Goal: Task Accomplishment & Management: Use online tool/utility

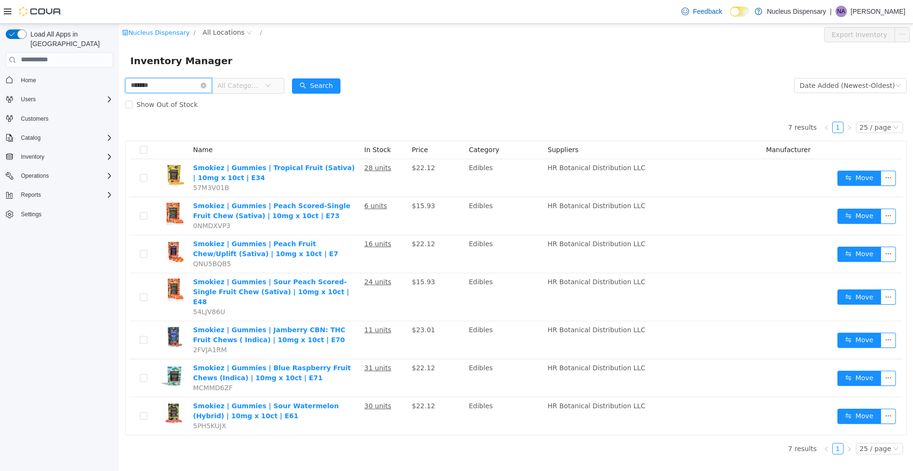
click at [169, 87] on input "*******" at bounding box center [168, 85] width 87 height 15
type input "**********"
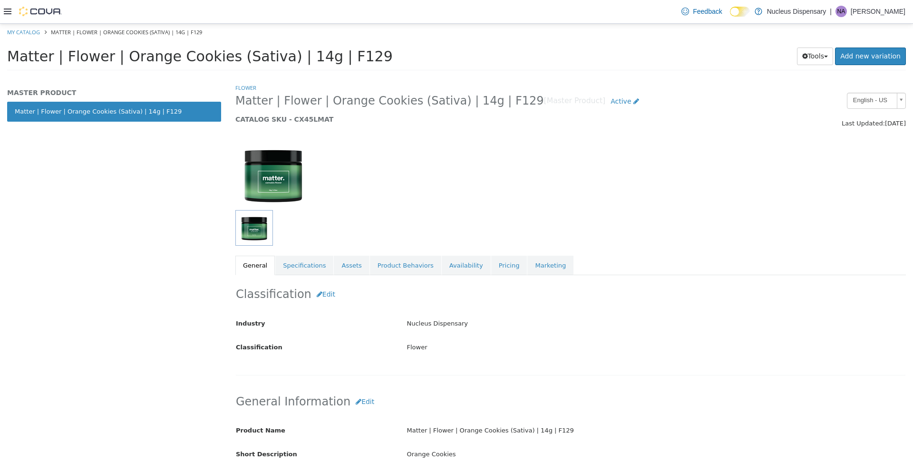
scroll to position [238, 0]
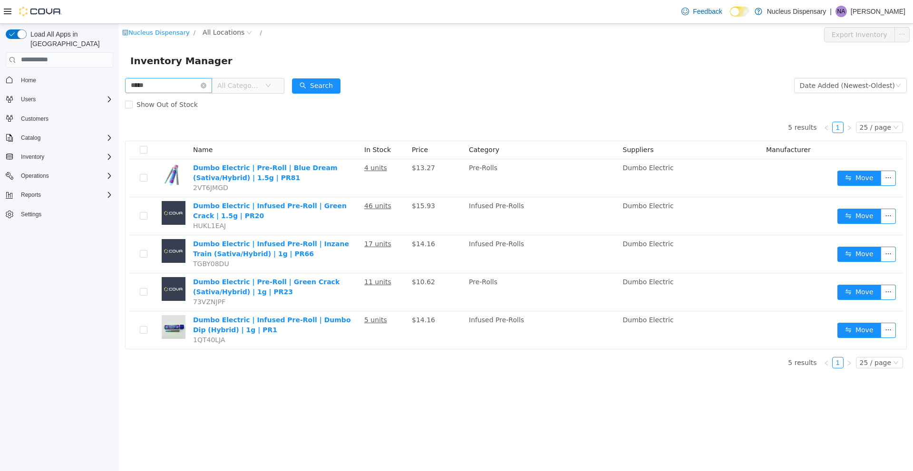
click at [165, 89] on input "*****" at bounding box center [168, 85] width 87 height 15
click at [163, 89] on input "*****" at bounding box center [168, 85] width 87 height 15
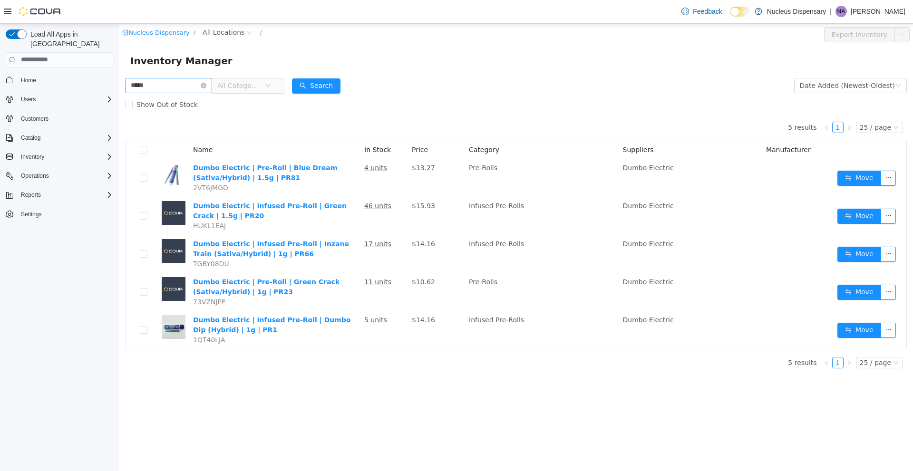
click at [163, 89] on input "*****" at bounding box center [168, 85] width 87 height 15
type input "*********"
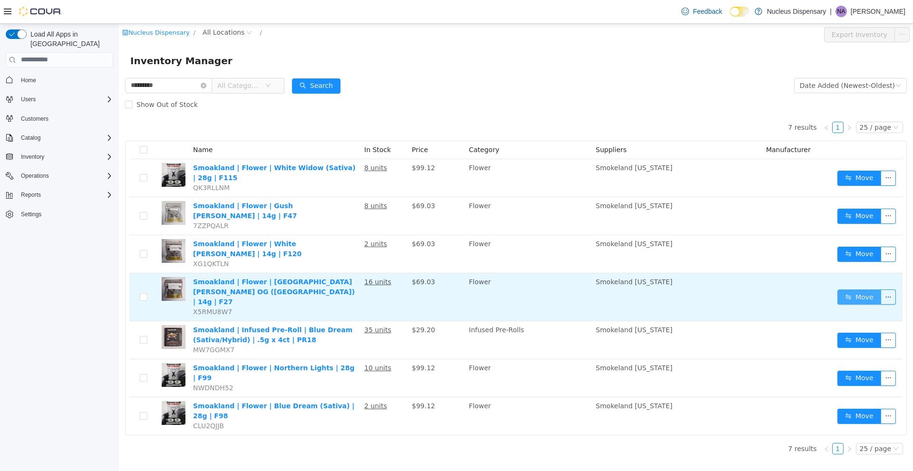
click at [848, 289] on button "Move" at bounding box center [859, 296] width 44 height 15
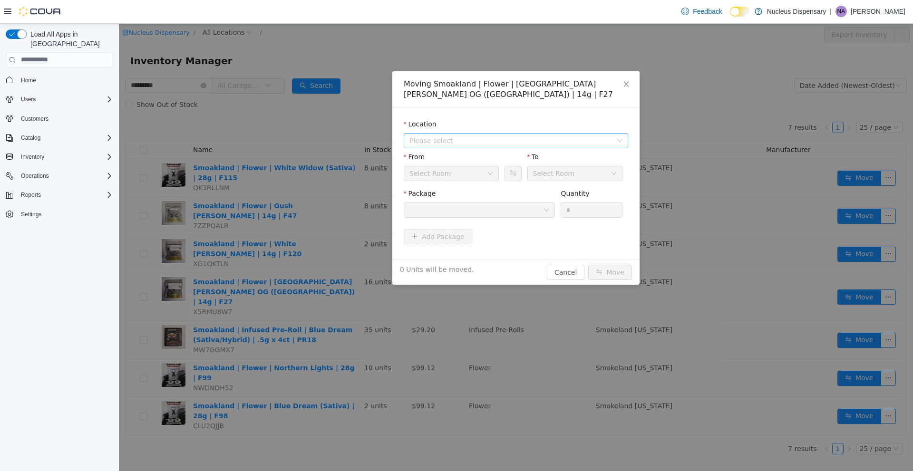
click at [615, 138] on span "Please select" at bounding box center [512, 140] width 207 height 14
click at [564, 174] on span "Nucleus Dispensary" at bounding box center [526, 174] width 201 height 13
click at [560, 276] on button "Cancel" at bounding box center [566, 271] width 38 height 15
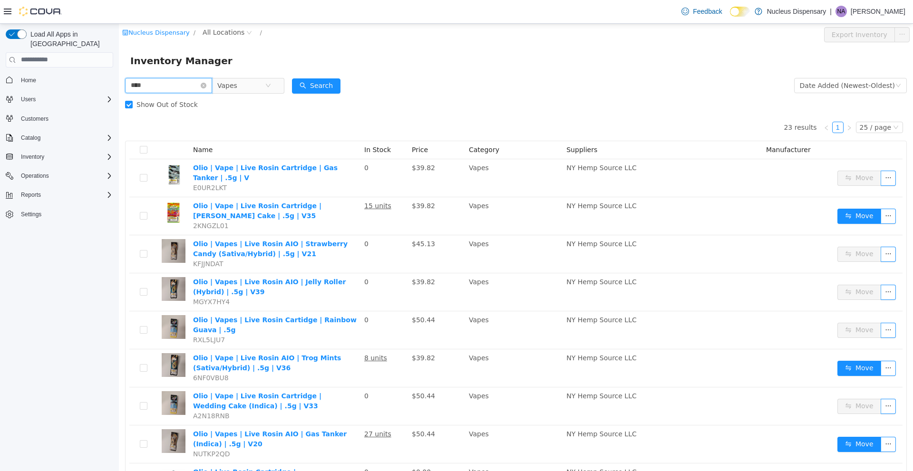
click at [164, 87] on input "****" at bounding box center [168, 85] width 87 height 15
type input "****"
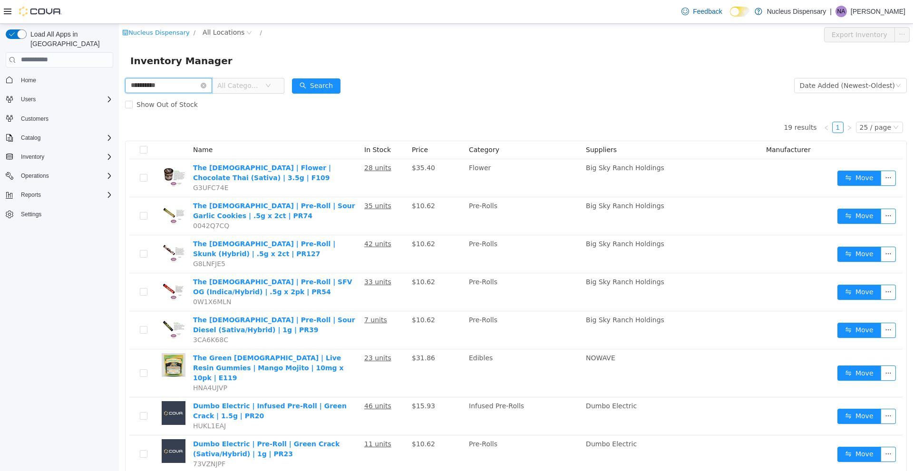
click at [170, 87] on input "**********" at bounding box center [168, 85] width 87 height 15
type input "*****"
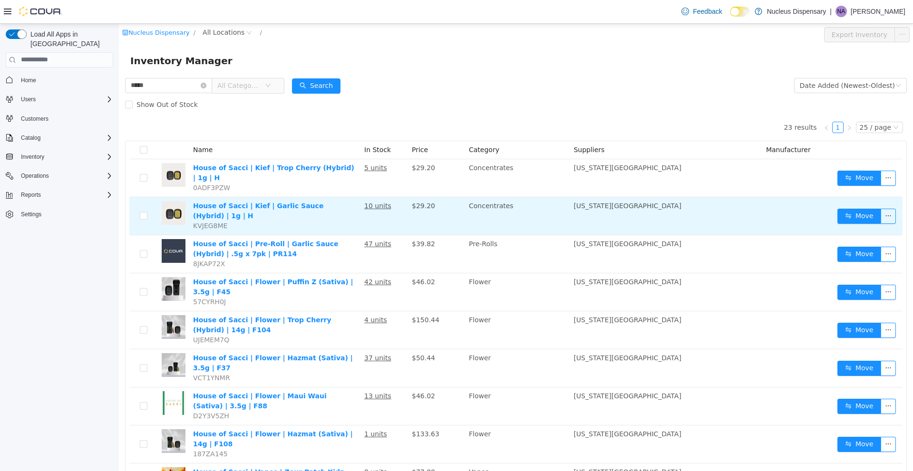
click at [844, 198] on td "Move" at bounding box center [868, 216] width 69 height 38
click at [844, 208] on button "Move" at bounding box center [859, 215] width 44 height 15
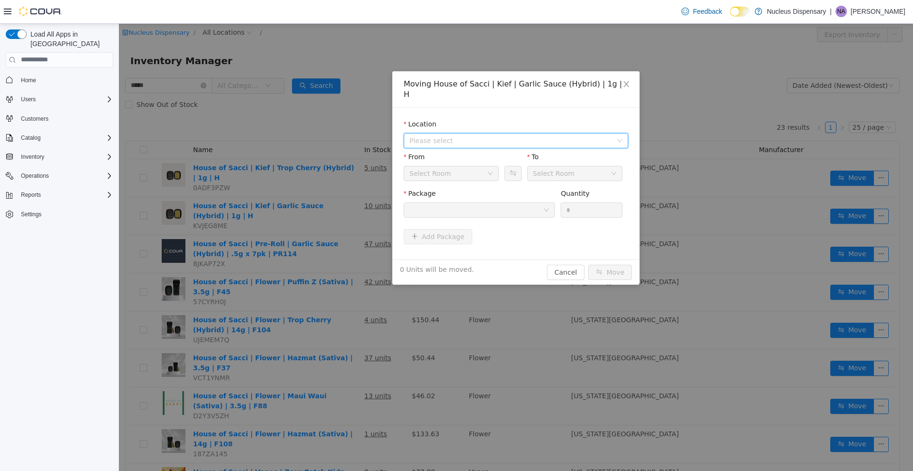
click at [623, 133] on span "Please select" at bounding box center [516, 140] width 224 height 15
click at [596, 165] on span "Nucleus Dispensary" at bounding box center [526, 164] width 201 height 13
click at [572, 264] on button "Cancel" at bounding box center [566, 271] width 38 height 15
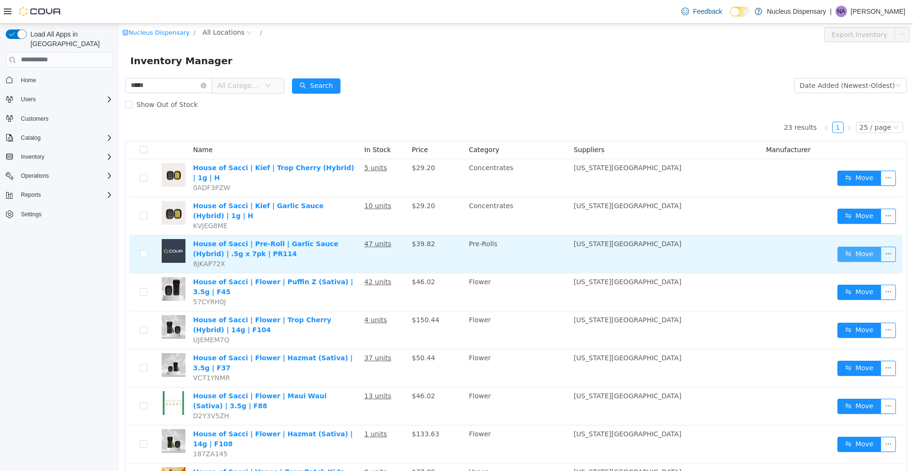
click at [837, 246] on button "Move" at bounding box center [859, 253] width 44 height 15
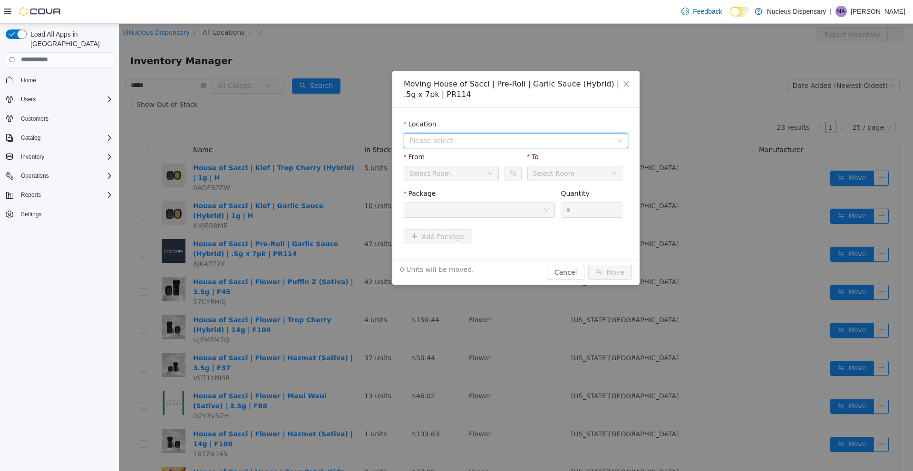
click at [612, 138] on span "Please select" at bounding box center [512, 140] width 207 height 14
click at [494, 173] on span "Nucleus Dispensary" at bounding box center [526, 174] width 201 height 13
click at [565, 268] on button "Cancel" at bounding box center [566, 271] width 38 height 15
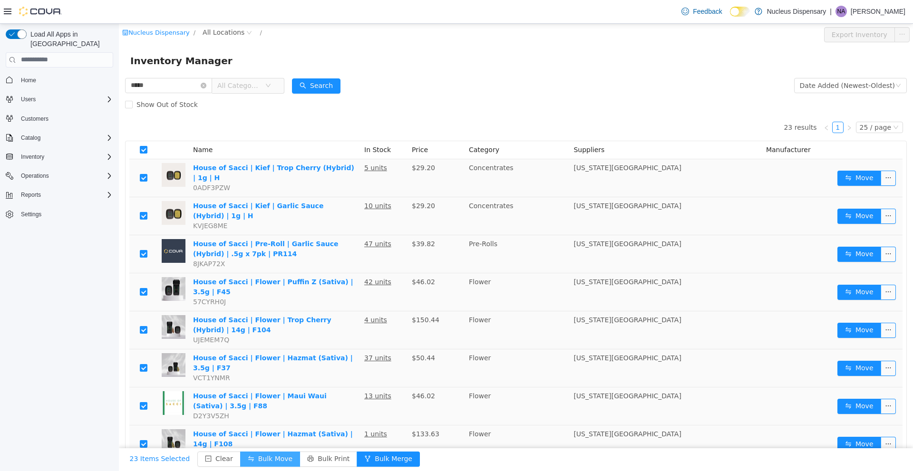
click at [267, 459] on button "Bulk Move" at bounding box center [270, 458] width 60 height 15
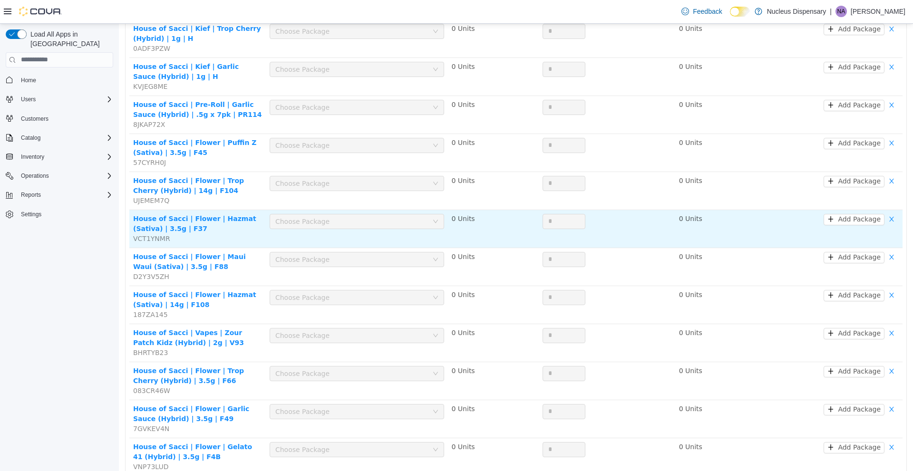
scroll to position [11, 0]
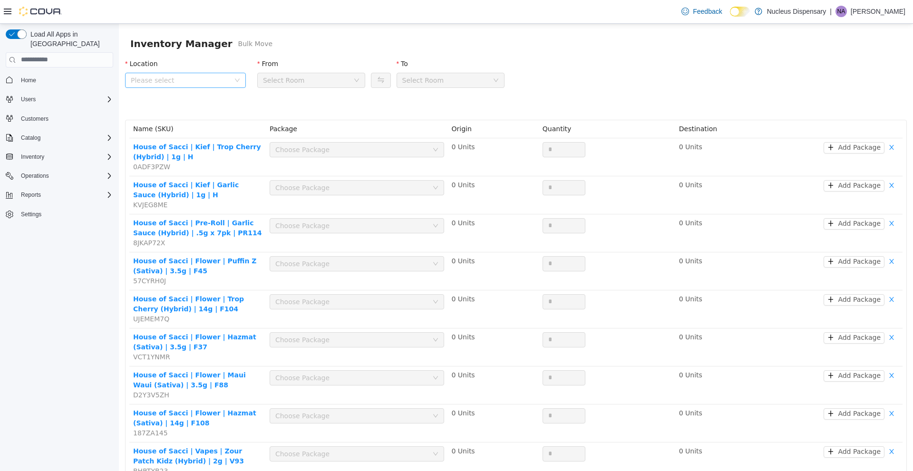
click at [230, 78] on span "Please select" at bounding box center [182, 80] width 103 height 14
click at [215, 133] on span "Nucleus Dispensary" at bounding box center [195, 132] width 96 height 13
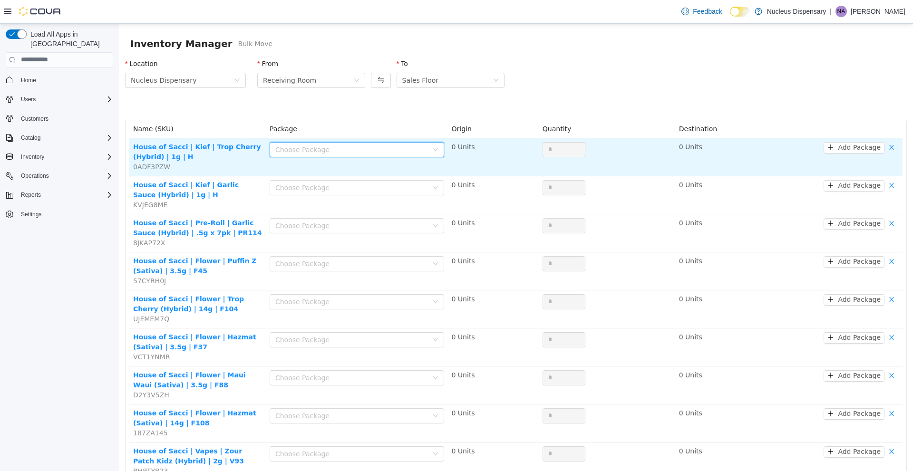
click at [435, 150] on icon "icon: down" at bounding box center [436, 149] width 6 height 6
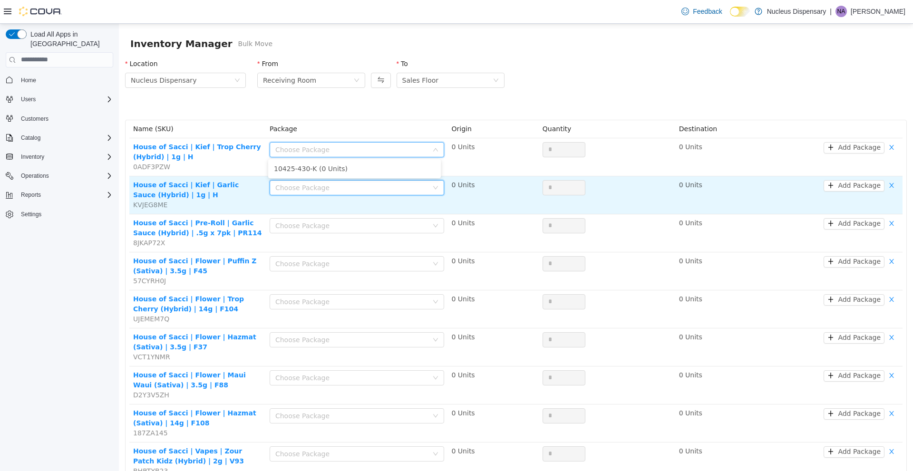
click at [428, 186] on div "Choose Package" at bounding box center [353, 187] width 157 height 14
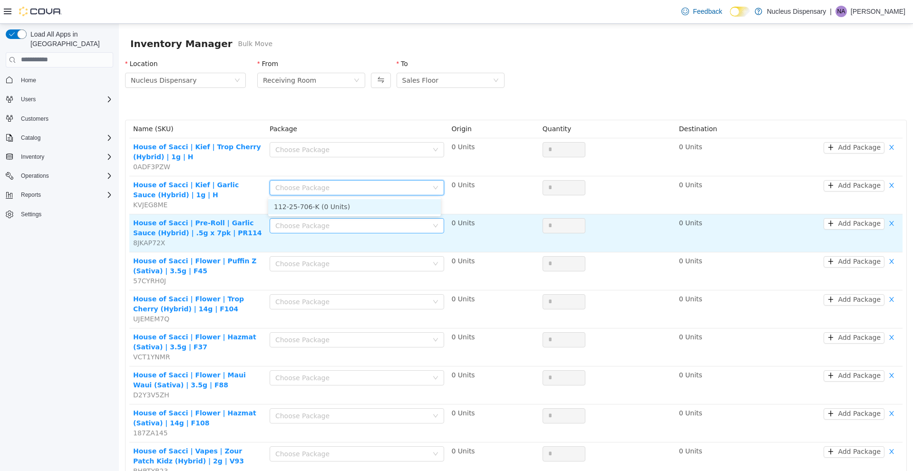
click at [422, 224] on div "Choose Package" at bounding box center [351, 226] width 153 height 10
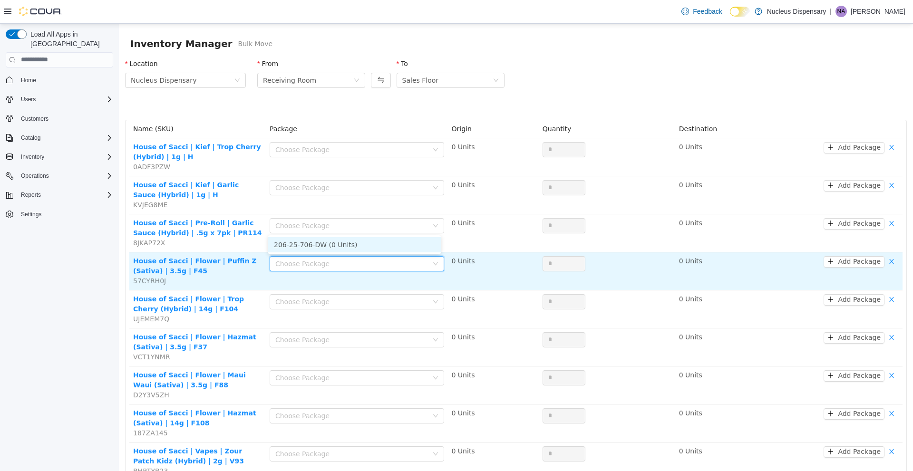
click at [433, 261] on icon "icon: down" at bounding box center [436, 264] width 6 height 6
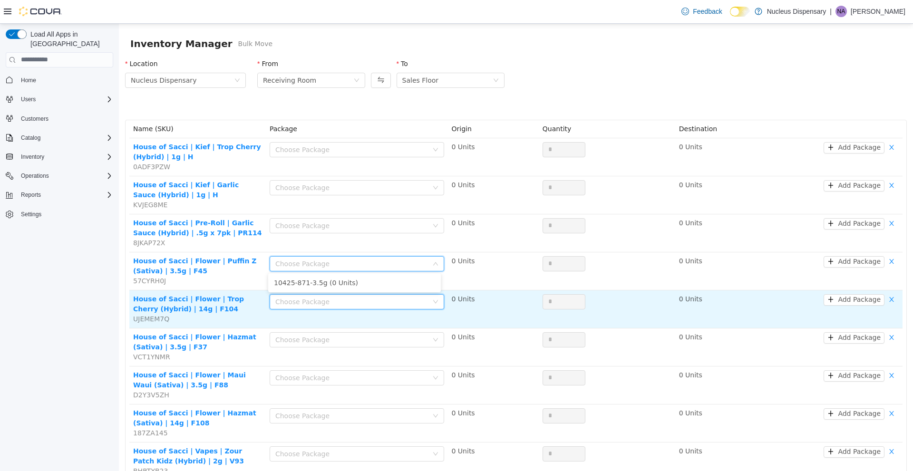
click at [426, 298] on div "Choose Package" at bounding box center [353, 301] width 157 height 14
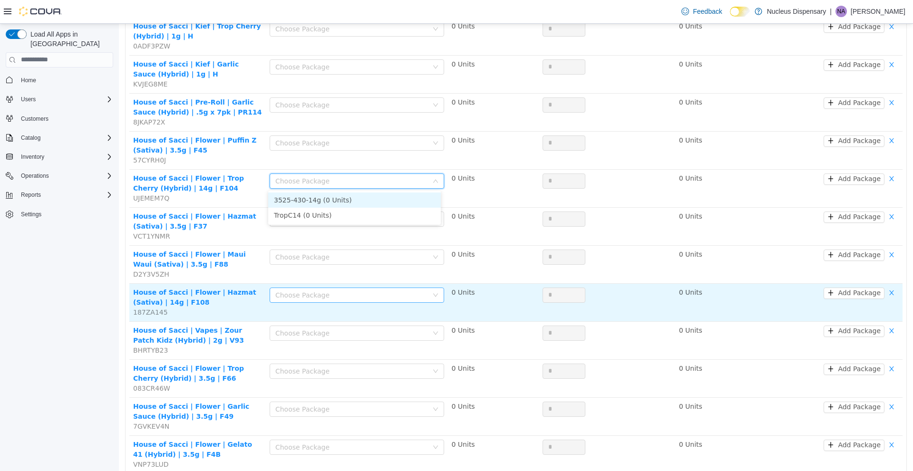
scroll to position [154, 0]
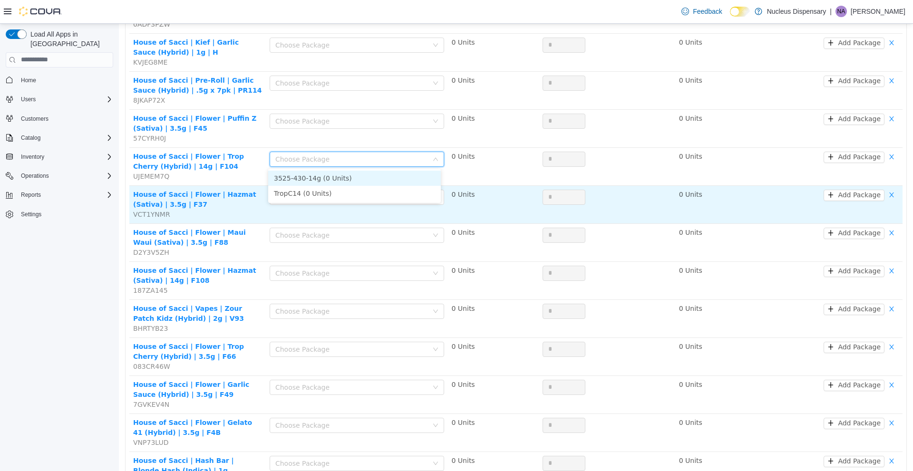
click at [448, 214] on td "0 Units" at bounding box center [493, 204] width 91 height 38
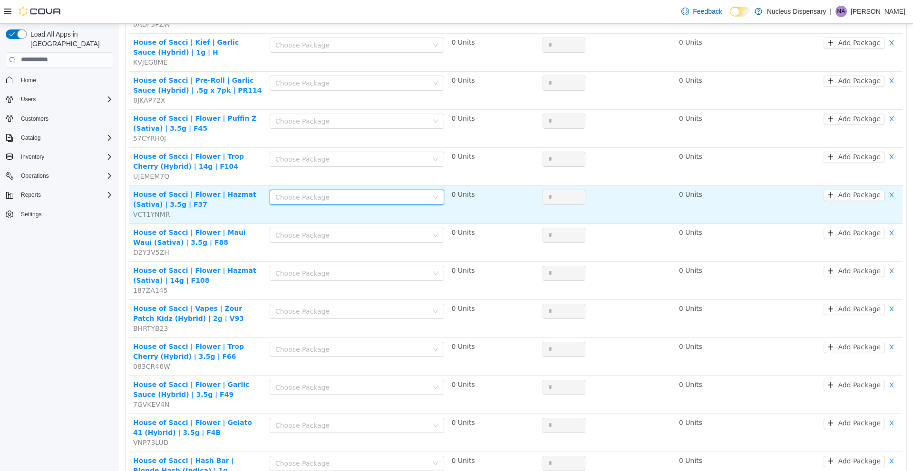
click at [433, 198] on icon "icon: down" at bounding box center [436, 197] width 6 height 6
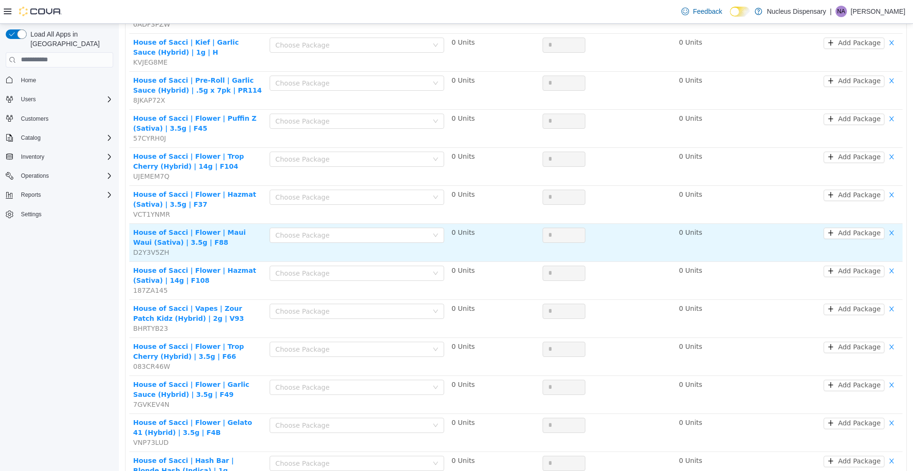
click at [431, 249] on td "Choose Package" at bounding box center [357, 242] width 182 height 38
click at [428, 234] on div "Choose Package" at bounding box center [353, 235] width 157 height 14
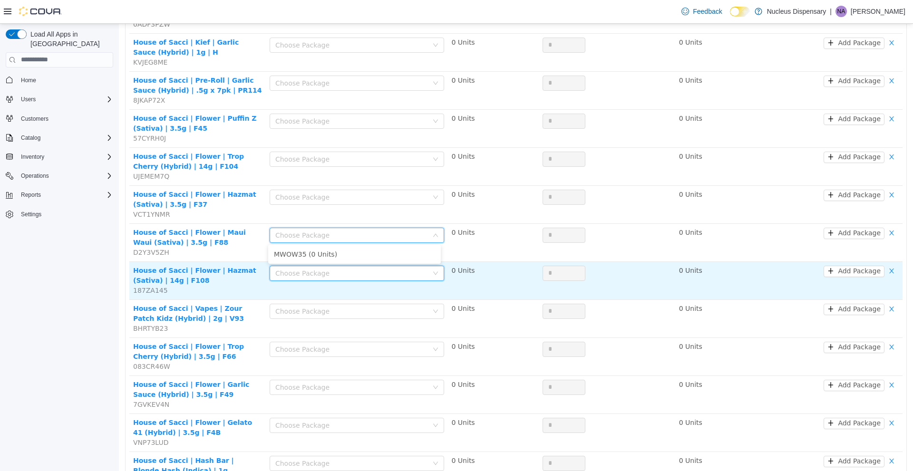
click at [428, 272] on div "Choose Package" at bounding box center [353, 273] width 157 height 14
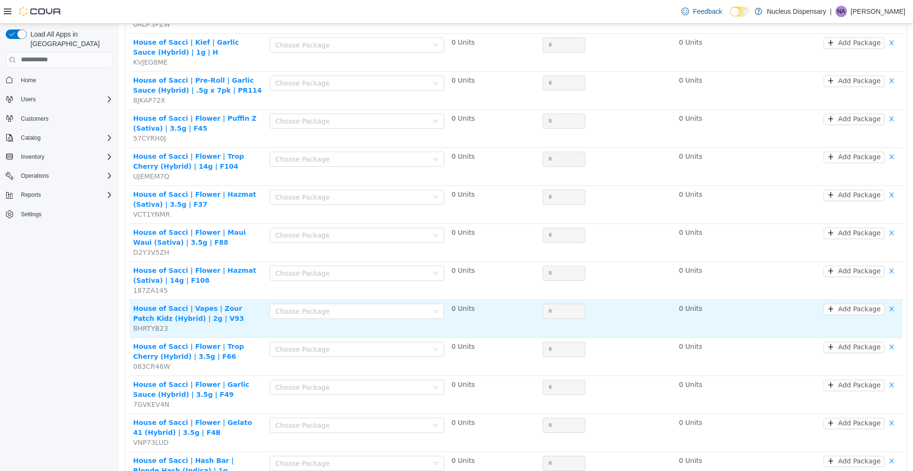
click at [448, 321] on td "0 Units" at bounding box center [493, 319] width 91 height 38
click at [433, 312] on icon "icon: down" at bounding box center [436, 311] width 6 height 6
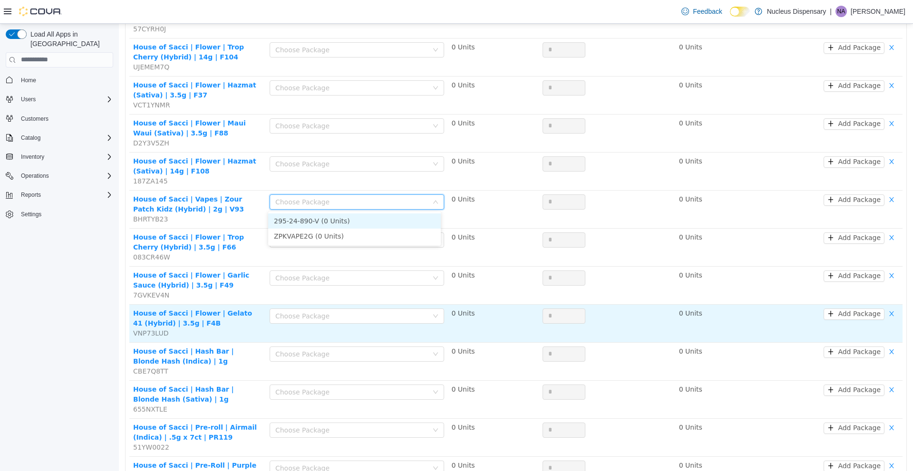
scroll to position [297, 0]
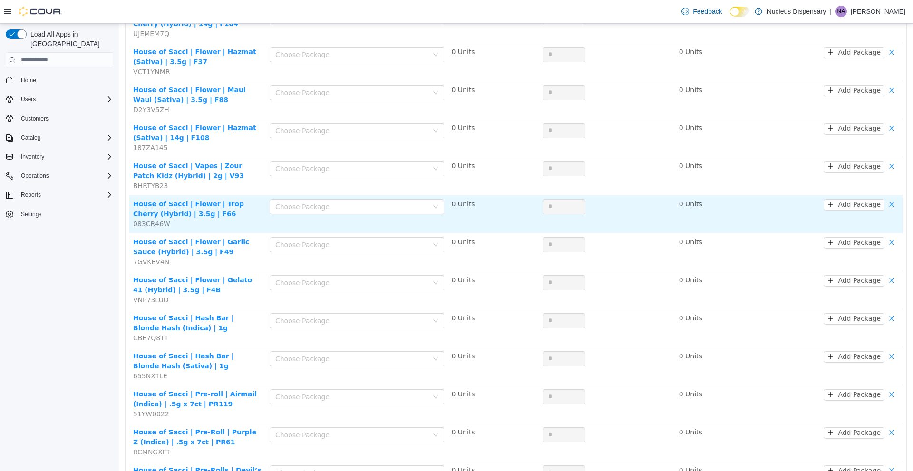
click at [465, 220] on td "0 Units" at bounding box center [493, 214] width 91 height 38
click at [433, 205] on icon "icon: down" at bounding box center [436, 207] width 6 height 6
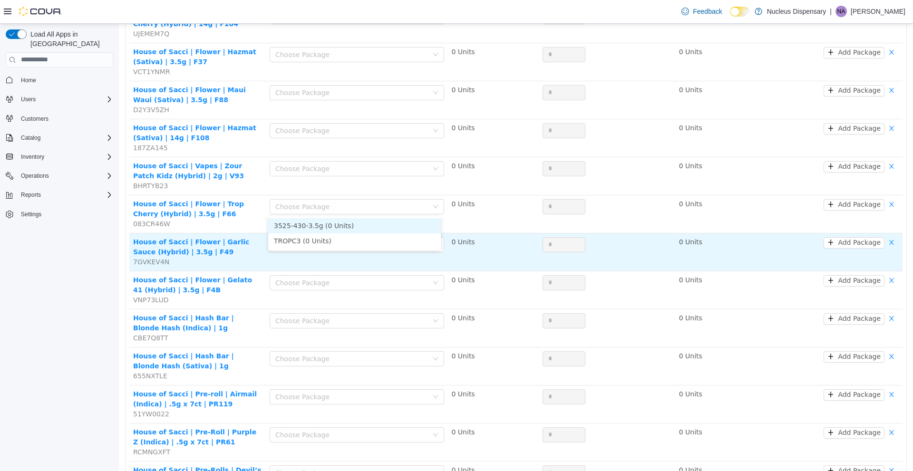
click at [463, 246] on td "0 Units" at bounding box center [493, 252] width 91 height 38
click at [433, 244] on icon "icon: down" at bounding box center [436, 245] width 6 height 6
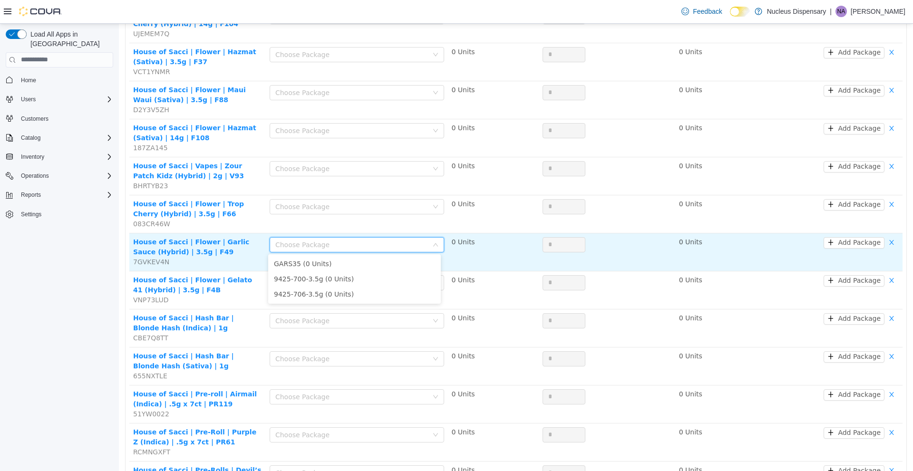
click at [451, 262] on td "0 Units" at bounding box center [493, 252] width 91 height 38
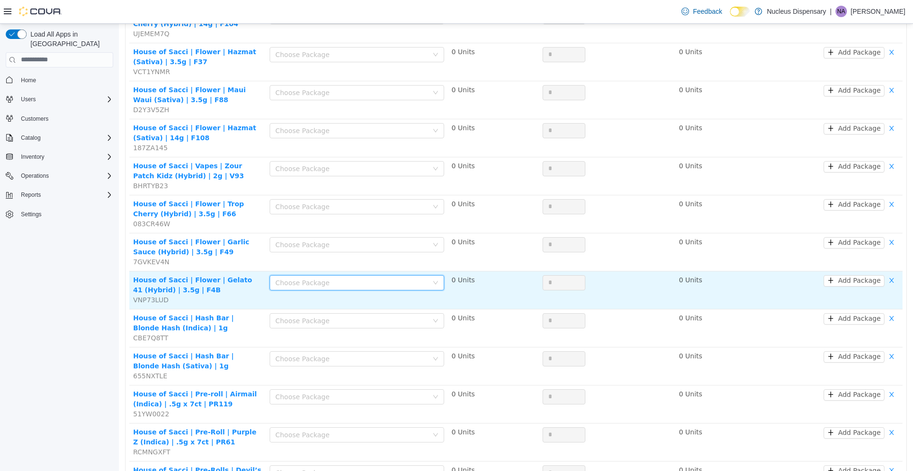
click at [430, 288] on div "Choose Package" at bounding box center [357, 282] width 175 height 15
click at [455, 298] on td "0 Units" at bounding box center [493, 290] width 91 height 38
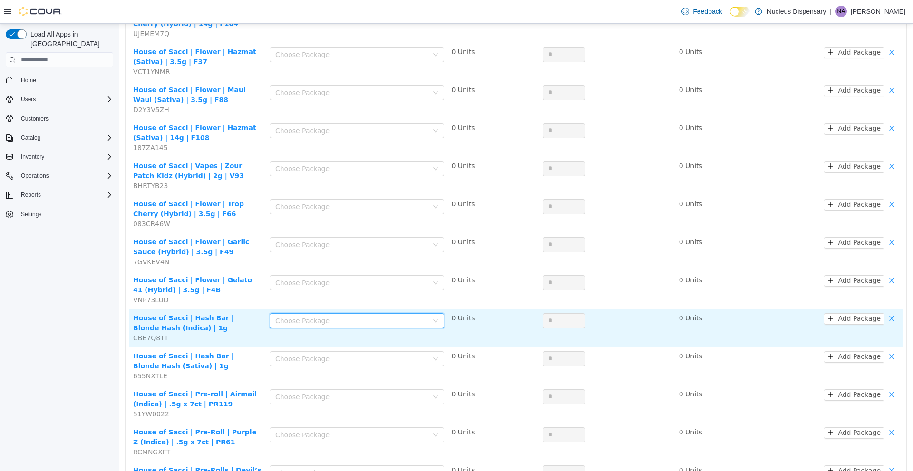
click at [433, 318] on icon "icon: down" at bounding box center [436, 321] width 6 height 6
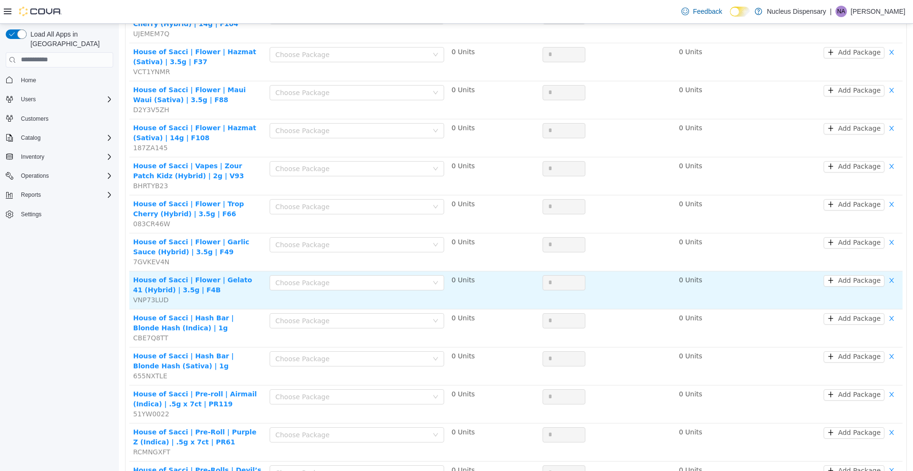
click at [477, 302] on td "0 Units" at bounding box center [493, 290] width 91 height 38
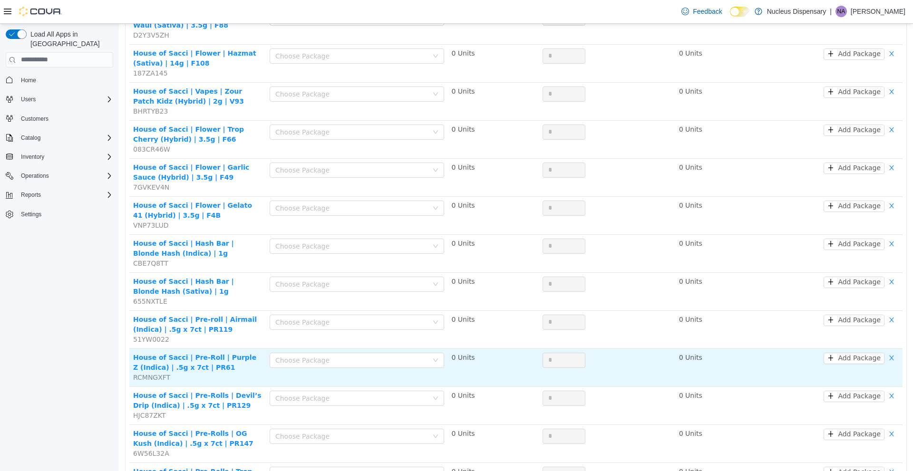
scroll to position [439, 0]
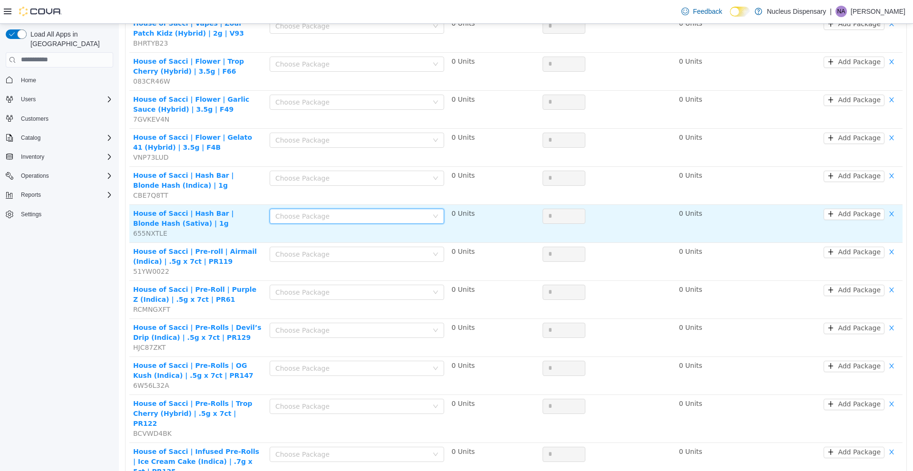
click at [435, 213] on icon "icon: down" at bounding box center [436, 216] width 6 height 6
click at [450, 228] on td "0 Units" at bounding box center [493, 223] width 91 height 38
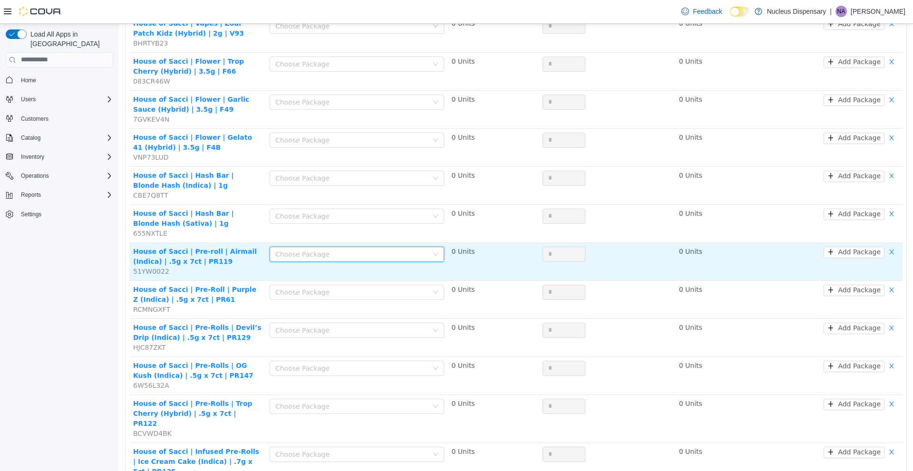
click at [435, 253] on icon "icon: down" at bounding box center [436, 254] width 6 height 6
click at [461, 261] on td "0 Units" at bounding box center [493, 261] width 91 height 38
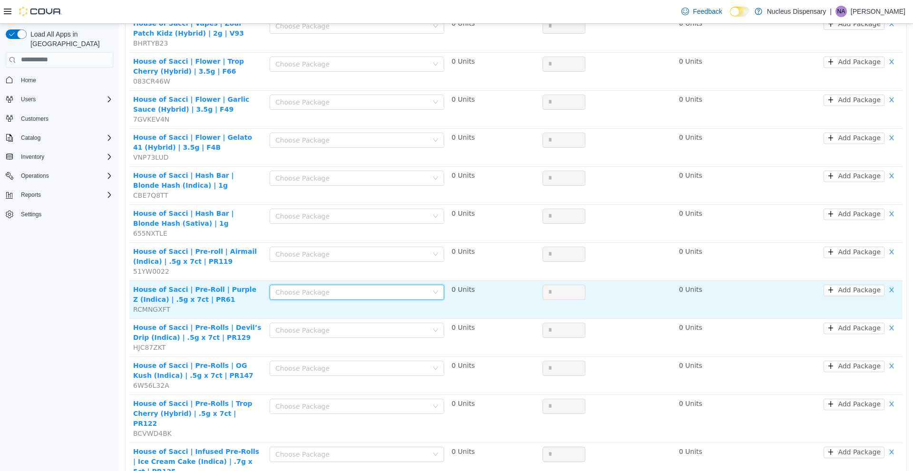
click at [436, 288] on div "Choose Package" at bounding box center [357, 291] width 175 height 15
click at [480, 297] on td "0 Units" at bounding box center [493, 300] width 91 height 38
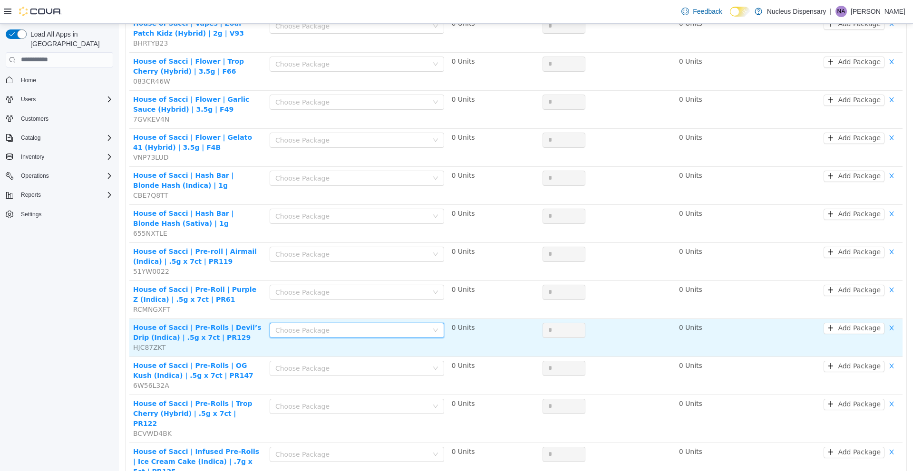
click at [433, 327] on icon "icon: down" at bounding box center [436, 330] width 6 height 6
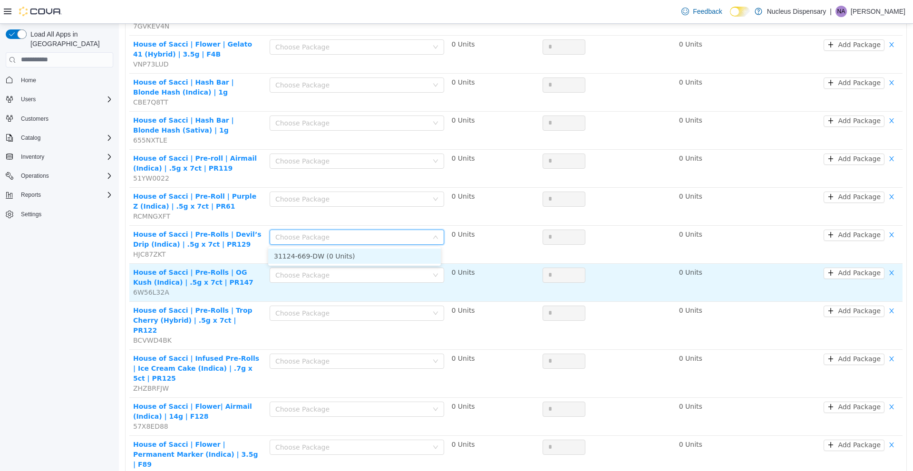
scroll to position [534, 0]
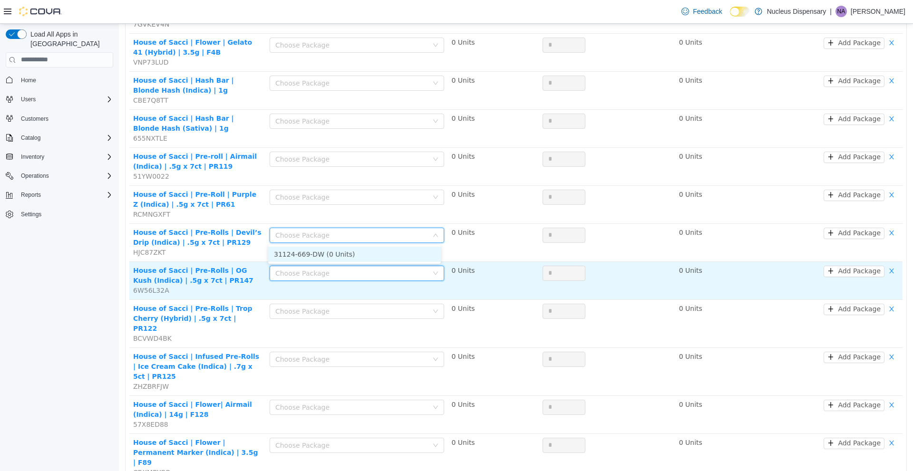
click at [428, 276] on div "Choose Package" at bounding box center [353, 273] width 157 height 14
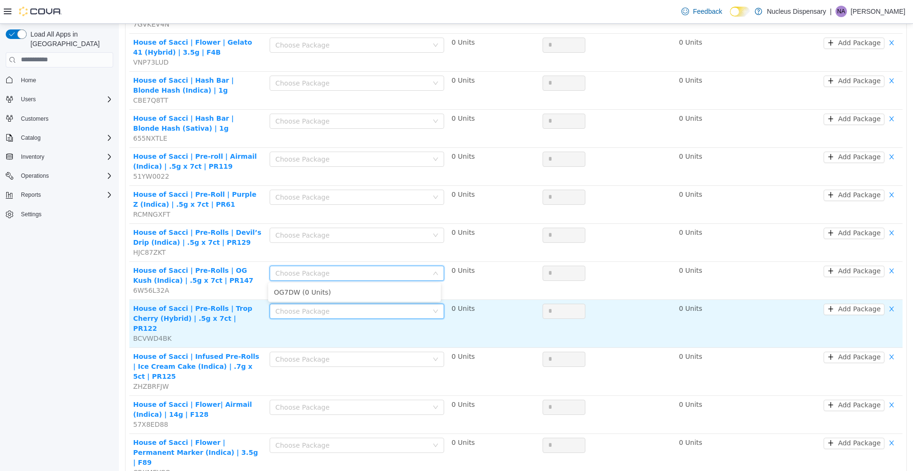
click at [427, 309] on div "Choose Package" at bounding box center [353, 311] width 157 height 14
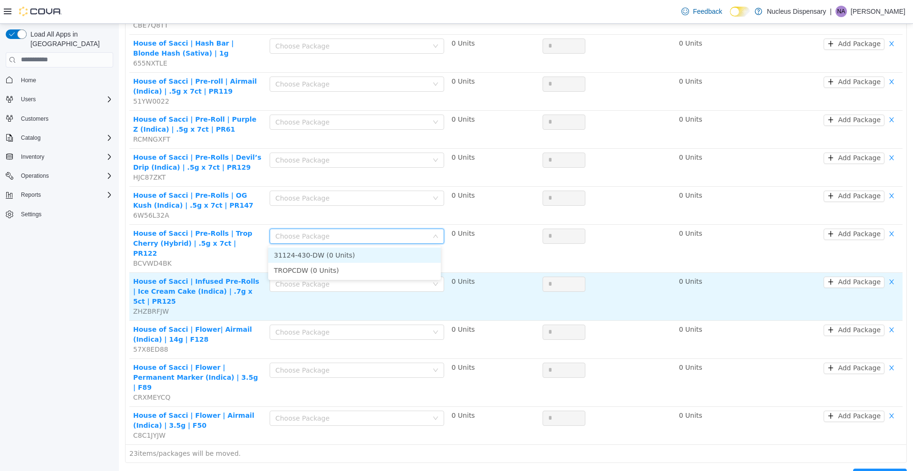
scroll to position [615, 0]
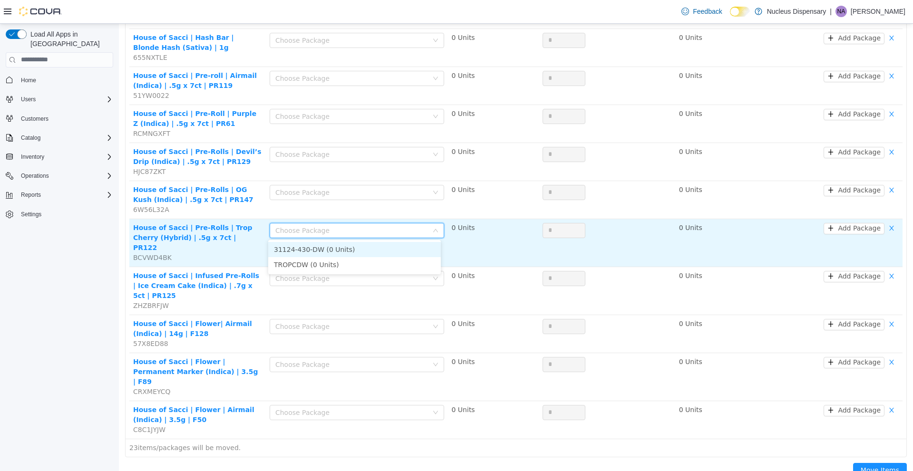
click at [456, 243] on td "0 Units" at bounding box center [493, 243] width 91 height 48
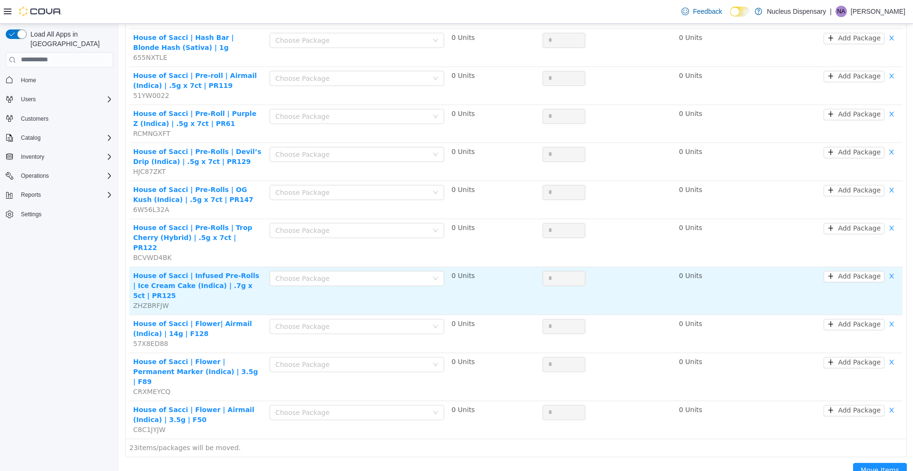
click at [430, 276] on div "Choose Package" at bounding box center [357, 280] width 175 height 19
click at [433, 275] on icon "icon: down" at bounding box center [436, 278] width 6 height 6
click at [471, 267] on td "0 Units" at bounding box center [493, 291] width 91 height 48
click at [433, 276] on icon "icon: down" at bounding box center [435, 277] width 5 height 3
click at [467, 272] on span "0 Units" at bounding box center [463, 276] width 23 height 8
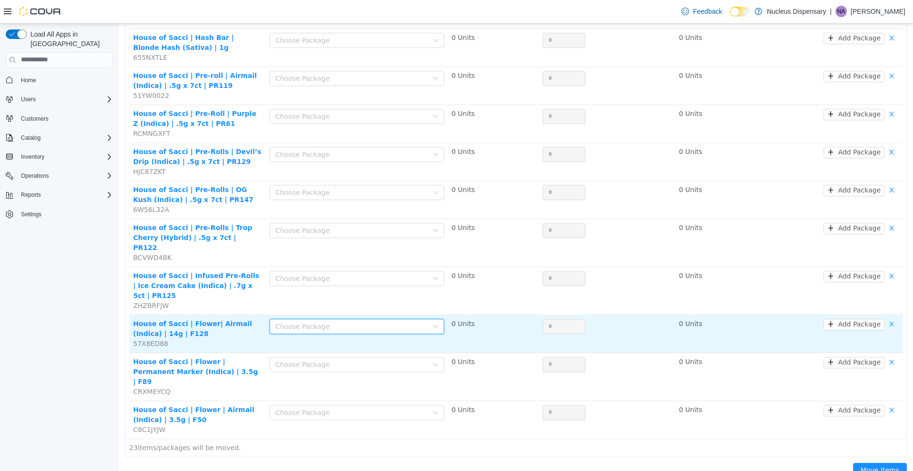
click at [434, 324] on icon "icon: down" at bounding box center [435, 325] width 5 height 3
click at [478, 315] on td "0 Units" at bounding box center [493, 334] width 91 height 38
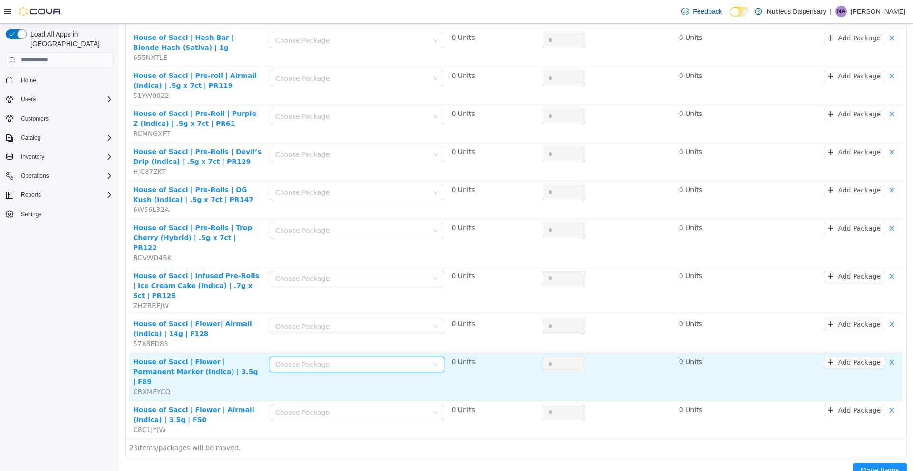
click at [426, 357] on div "Choose Package" at bounding box center [353, 364] width 157 height 14
click at [484, 353] on td "0 Units" at bounding box center [493, 377] width 91 height 48
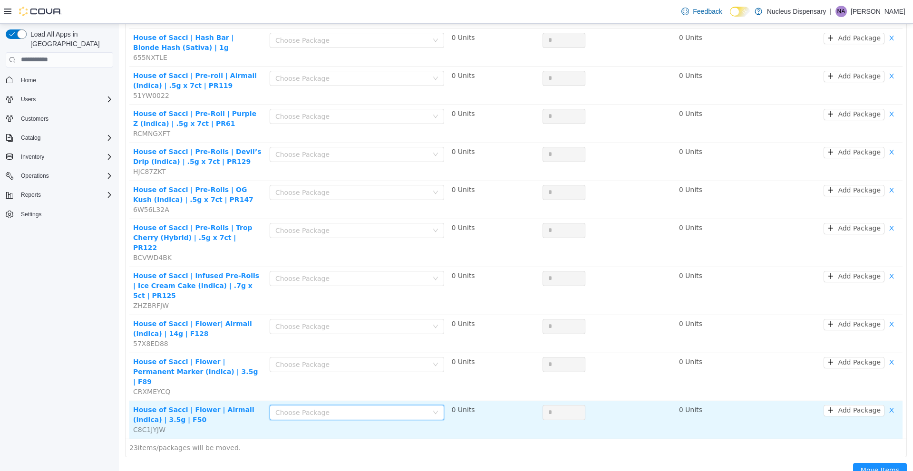
click at [433, 409] on icon "icon: down" at bounding box center [436, 412] width 6 height 6
drag, startPoint x: 489, startPoint y: 423, endPoint x: 502, endPoint y: 405, distance: 22.4
click at [489, 438] on div "23 items/packages will be moved." at bounding box center [516, 447] width 781 height 18
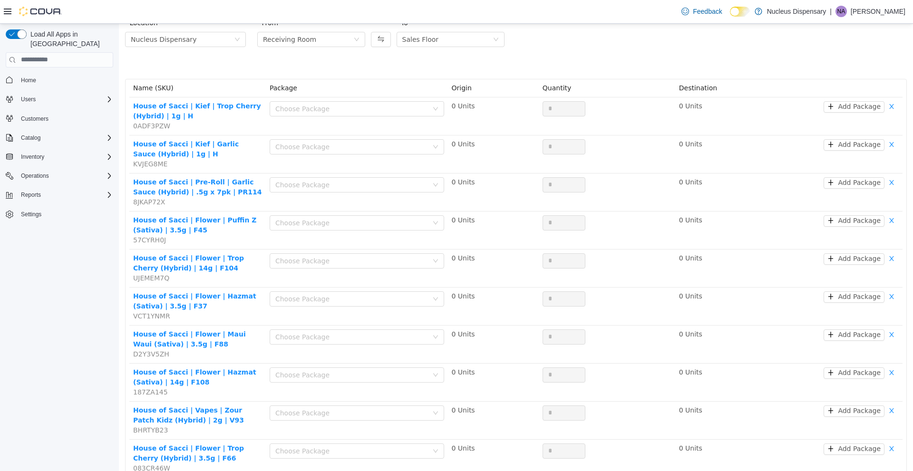
scroll to position [0, 0]
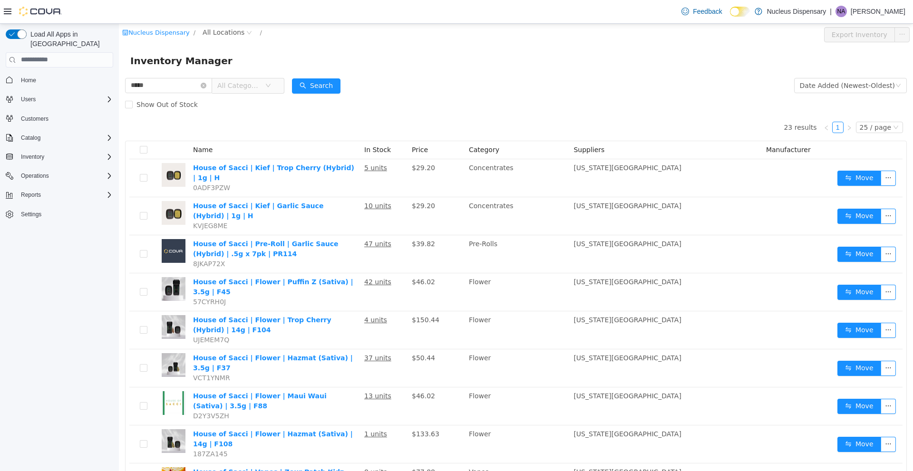
click at [146, 87] on input "*****" at bounding box center [168, 85] width 87 height 15
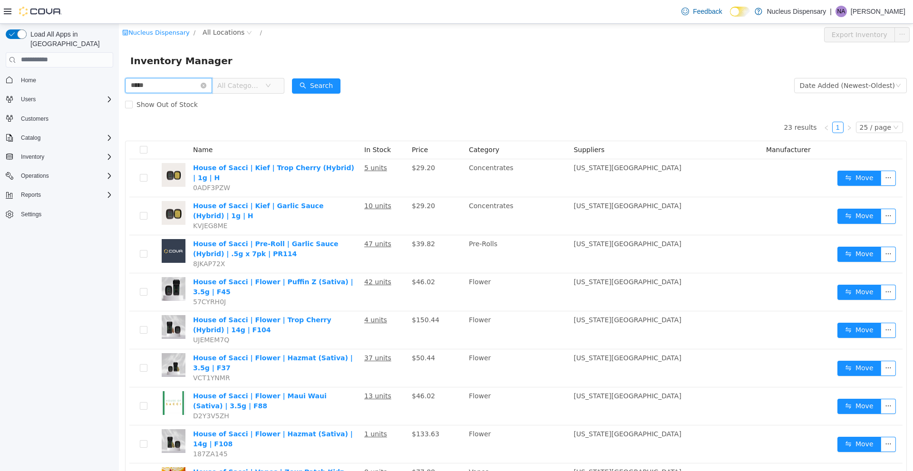
click at [147, 87] on input "*****" at bounding box center [168, 85] width 87 height 15
type input "**********"
click at [328, 85] on button "Search" at bounding box center [316, 85] width 48 height 15
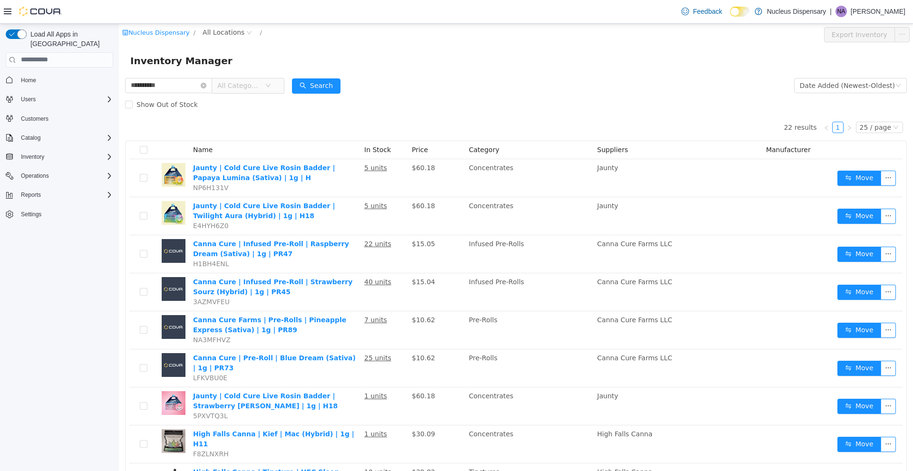
click at [271, 83] on icon "icon: down" at bounding box center [268, 85] width 6 height 6
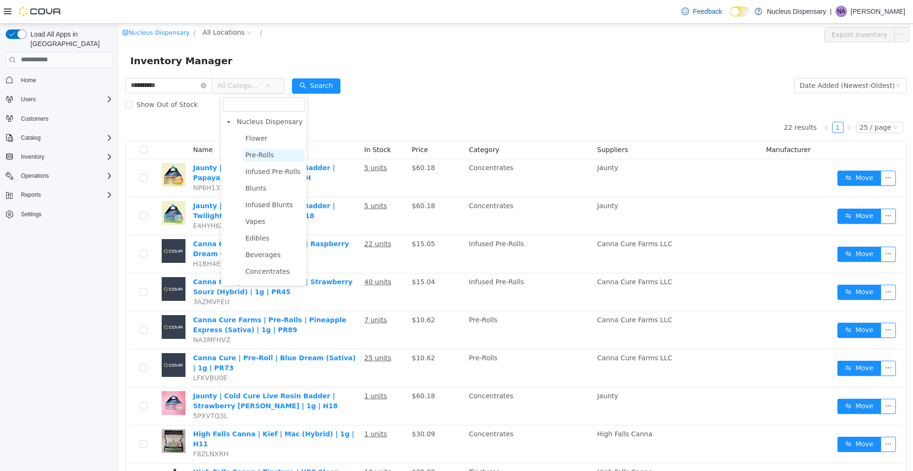
click at [266, 152] on span "Pre-Rolls" at bounding box center [259, 155] width 29 height 8
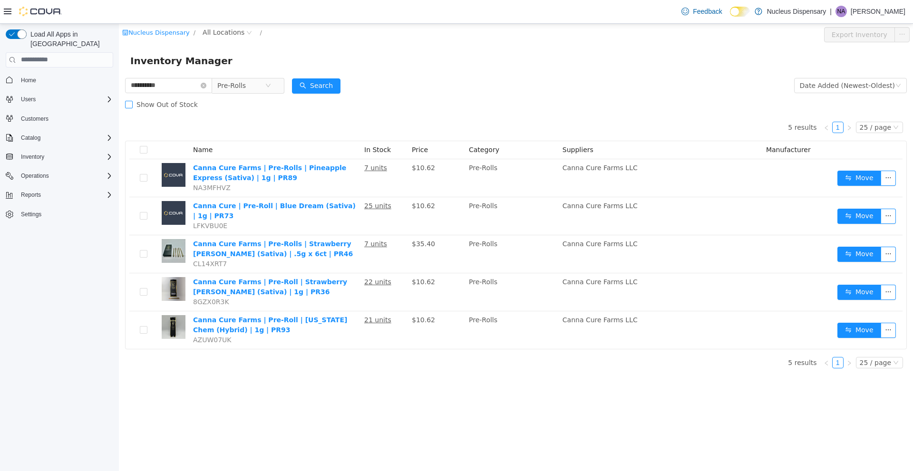
click at [134, 104] on span "Show Out of Stock" at bounding box center [167, 104] width 69 height 8
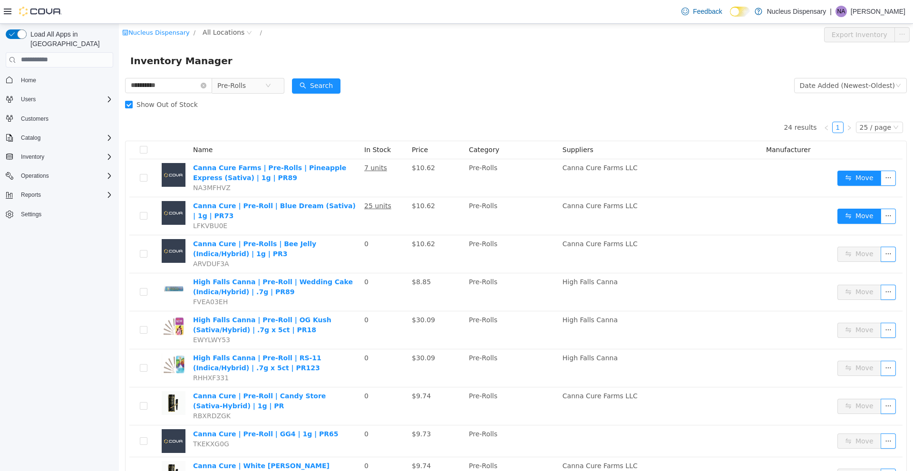
click at [131, 104] on span at bounding box center [129, 104] width 8 height 8
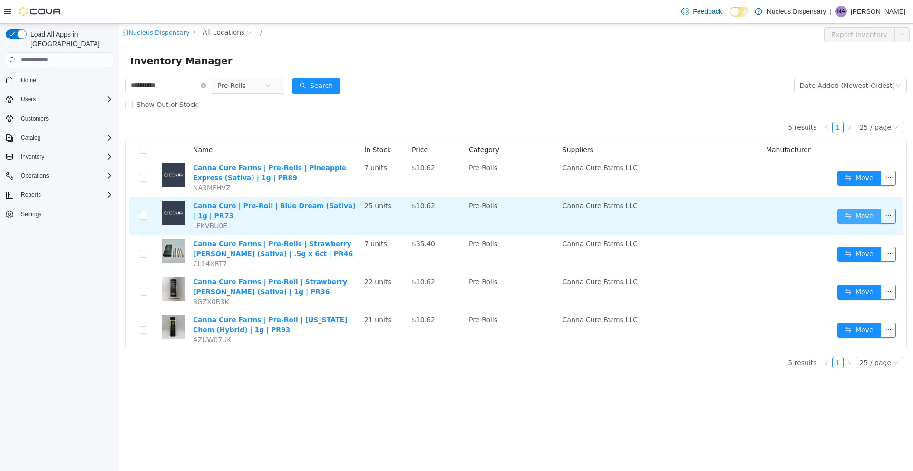
click at [845, 213] on button "Move" at bounding box center [859, 215] width 44 height 15
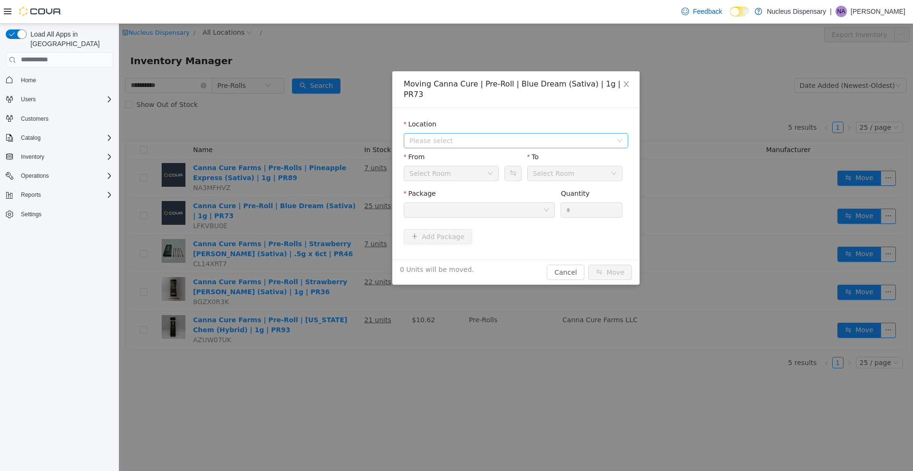
click at [619, 137] on icon "icon: down" at bounding box center [620, 140] width 6 height 6
click at [531, 165] on span "Nucleus Dispensary" at bounding box center [526, 164] width 201 height 13
click at [562, 264] on button "Cancel" at bounding box center [566, 271] width 38 height 15
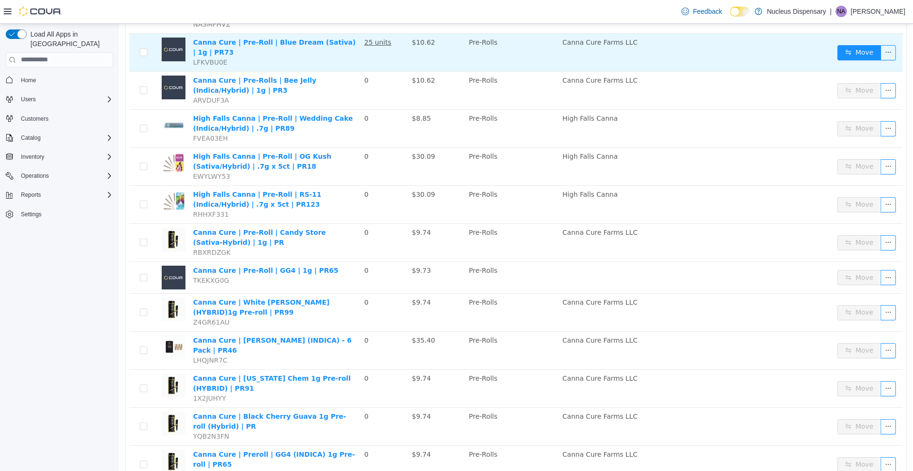
scroll to position [14, 0]
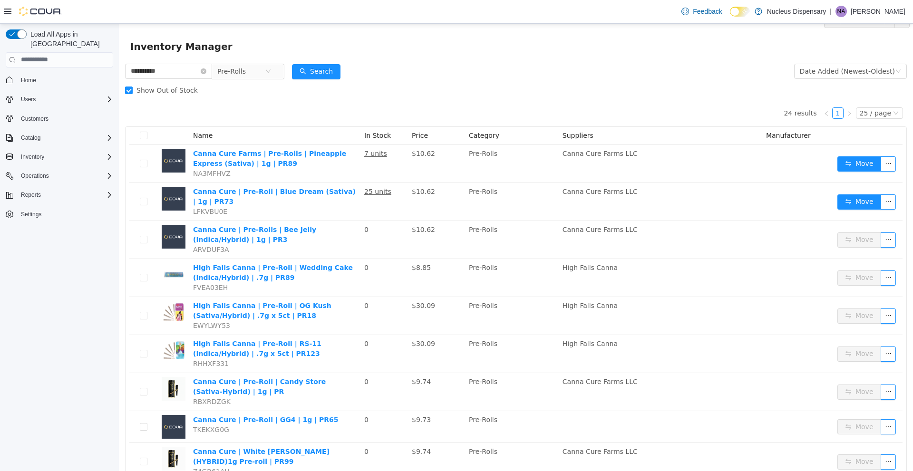
drag, startPoint x: 279, startPoint y: 73, endPoint x: 262, endPoint y: 87, distance: 22.6
click at [271, 73] on icon "icon: close-circle" at bounding box center [268, 71] width 6 height 6
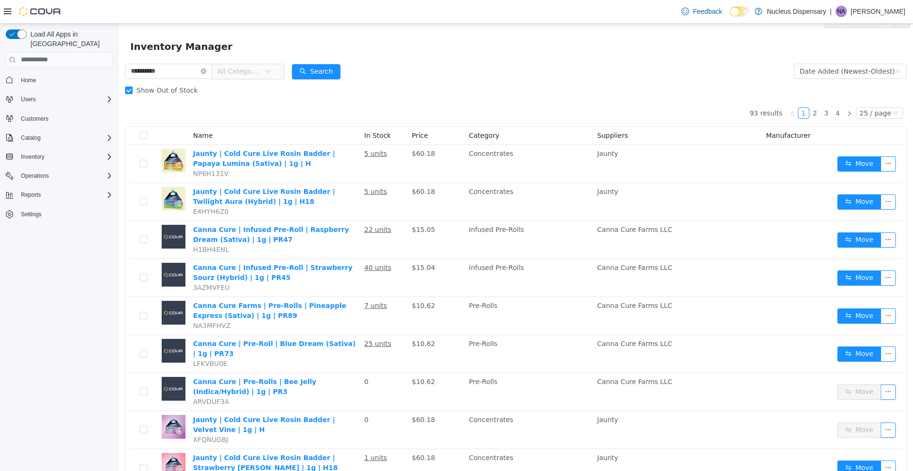
click at [277, 68] on span "All Categories" at bounding box center [244, 70] width 65 height 15
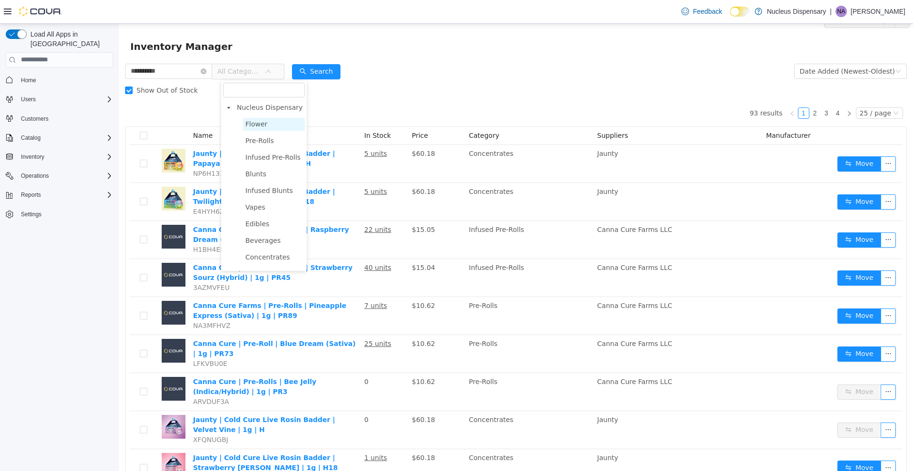
click at [254, 124] on span "Flower" at bounding box center [256, 124] width 22 height 8
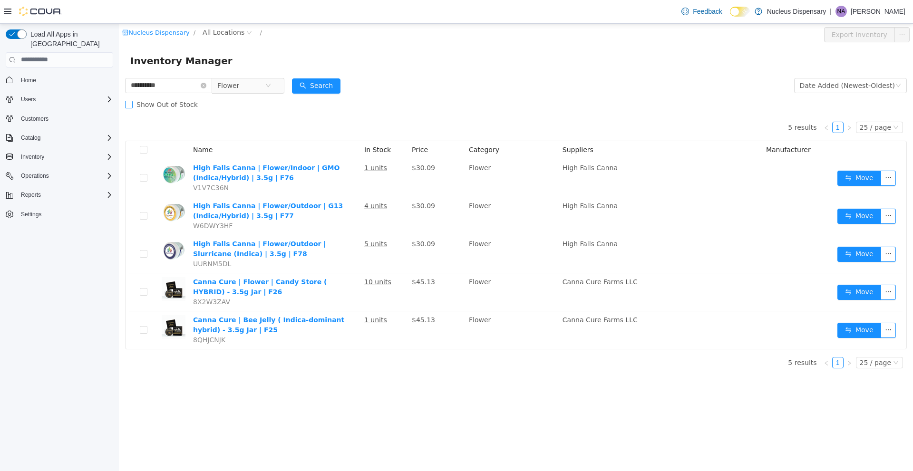
scroll to position [0, 0]
